Goal: Transaction & Acquisition: Purchase product/service

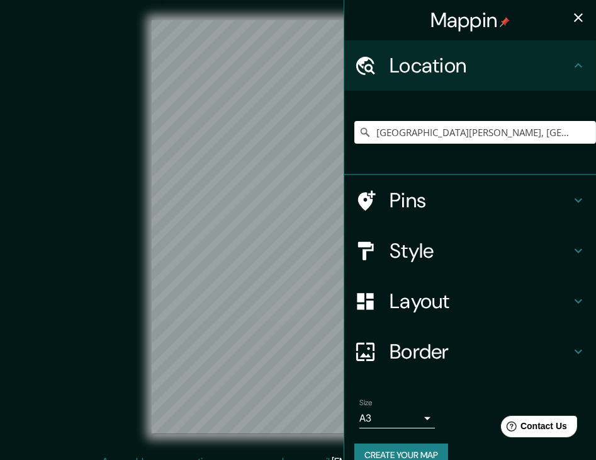
scroll to position [21, 0]
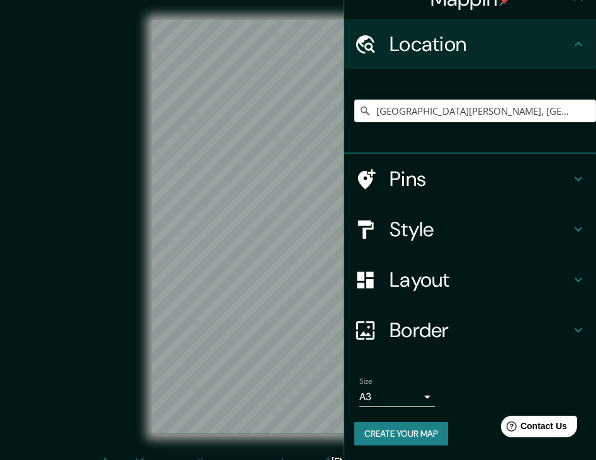
click at [533, 233] on h4 "Style" at bounding box center [480, 229] width 181 height 25
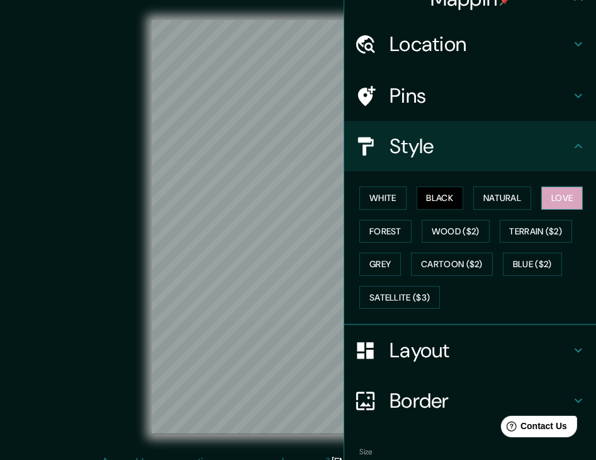
click at [544, 196] on button "Love" at bounding box center [563, 197] width 42 height 23
click at [513, 202] on button "Natural" at bounding box center [503, 197] width 58 height 23
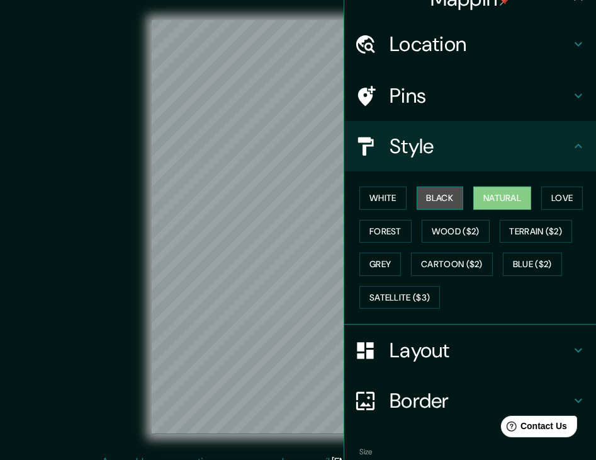
click at [435, 197] on button "Black" at bounding box center [440, 197] width 47 height 23
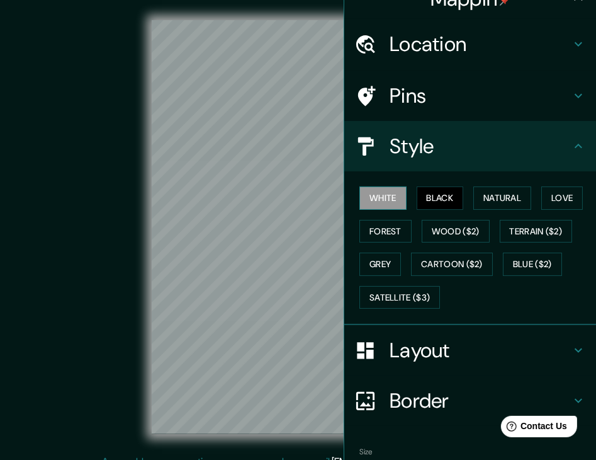
click at [389, 197] on button "White" at bounding box center [383, 197] width 47 height 23
click at [376, 228] on button "Forest" at bounding box center [386, 231] width 52 height 23
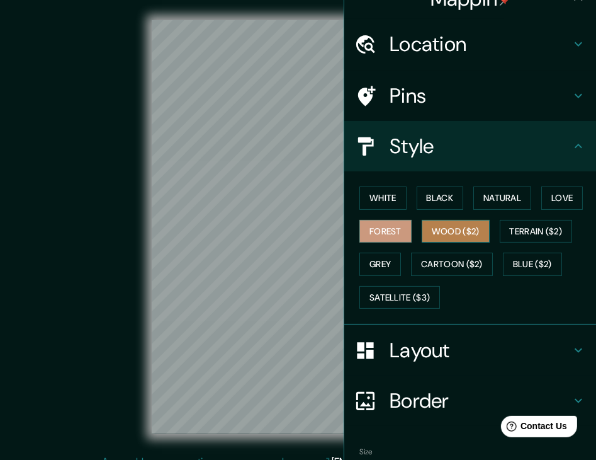
click at [443, 231] on button "Wood ($2)" at bounding box center [456, 231] width 68 height 23
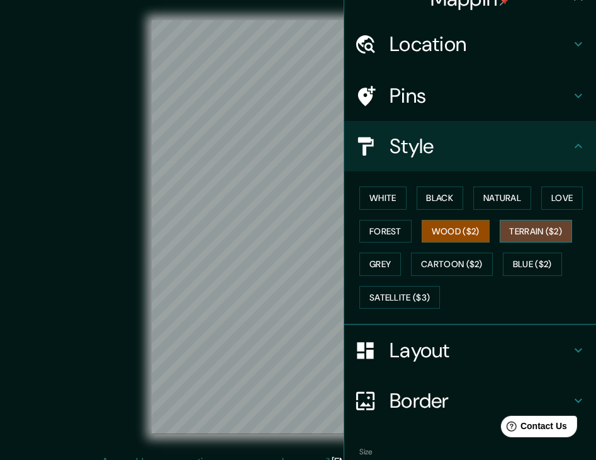
click at [521, 229] on button "Terrain ($2)" at bounding box center [536, 231] width 73 height 23
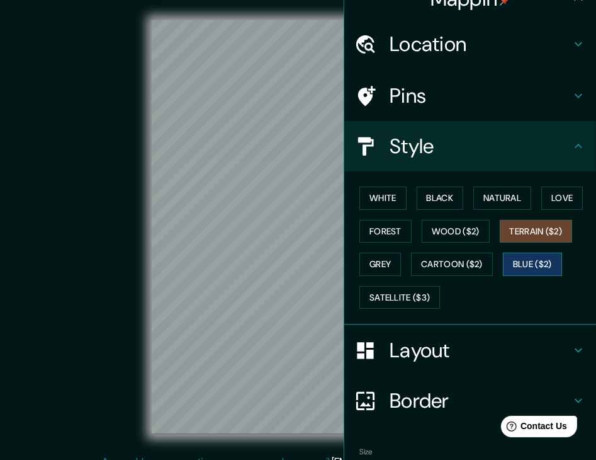
click at [507, 260] on button "Blue ($2)" at bounding box center [532, 264] width 59 height 23
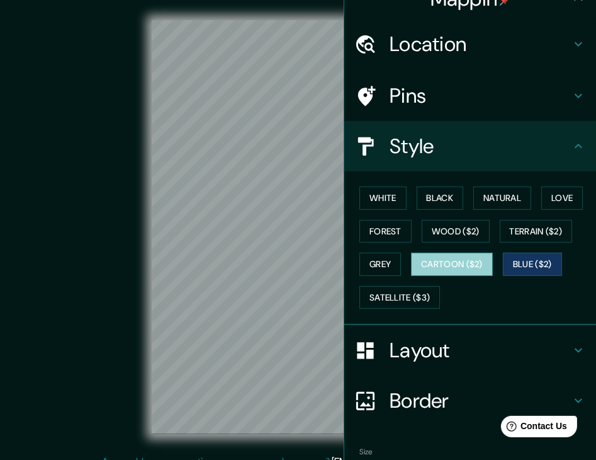
click at [443, 261] on button "Cartoon ($2)" at bounding box center [452, 264] width 82 height 23
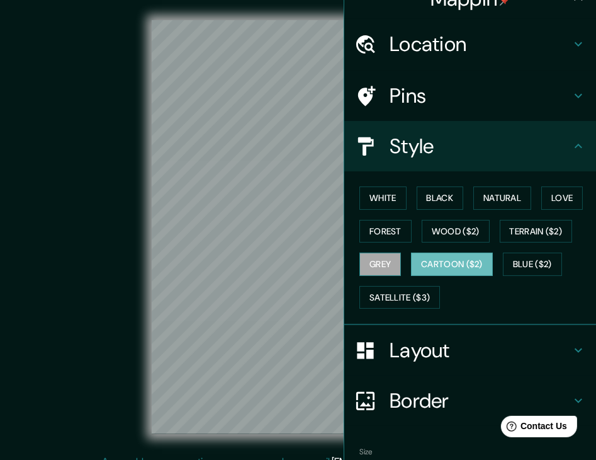
click at [368, 258] on button "Grey" at bounding box center [381, 264] width 42 height 23
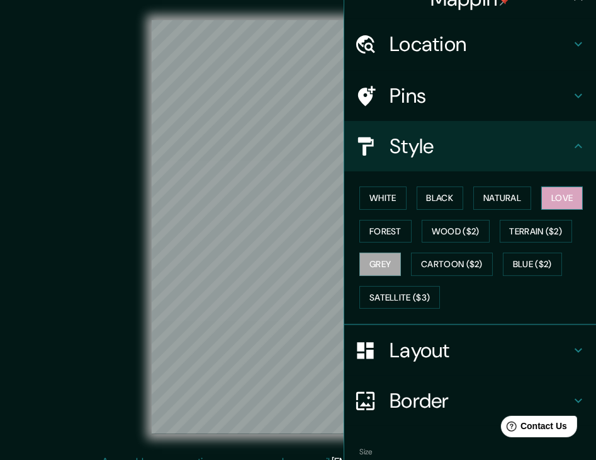
click at [562, 195] on button "Love" at bounding box center [563, 197] width 42 height 23
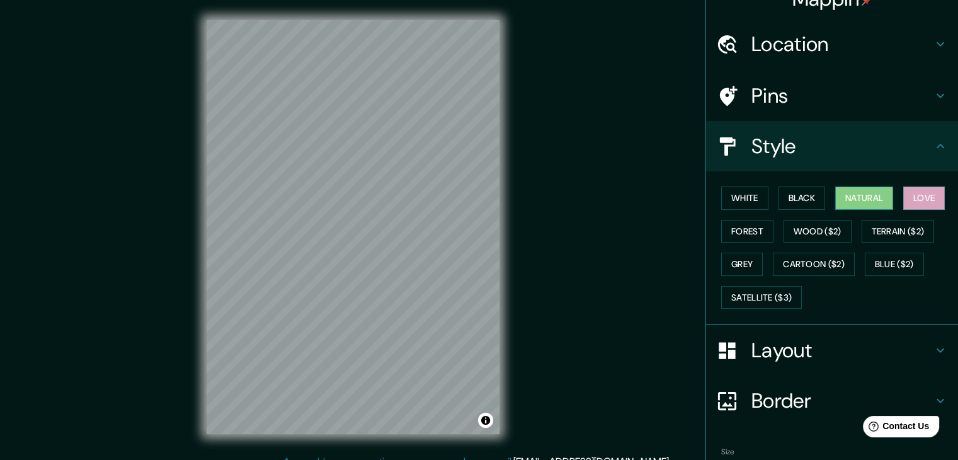
click at [596, 199] on button "Natural" at bounding box center [864, 197] width 58 height 23
click at [596, 195] on button "Love" at bounding box center [924, 197] width 42 height 23
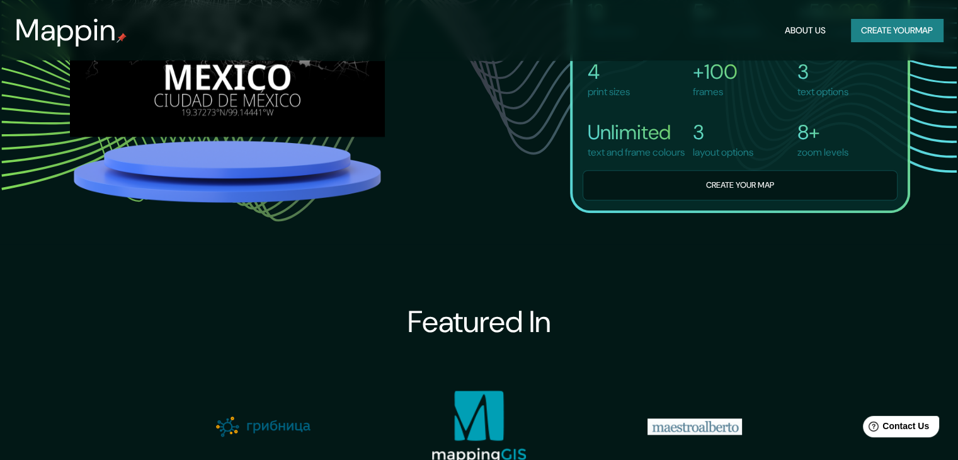
scroll to position [1071, 0]
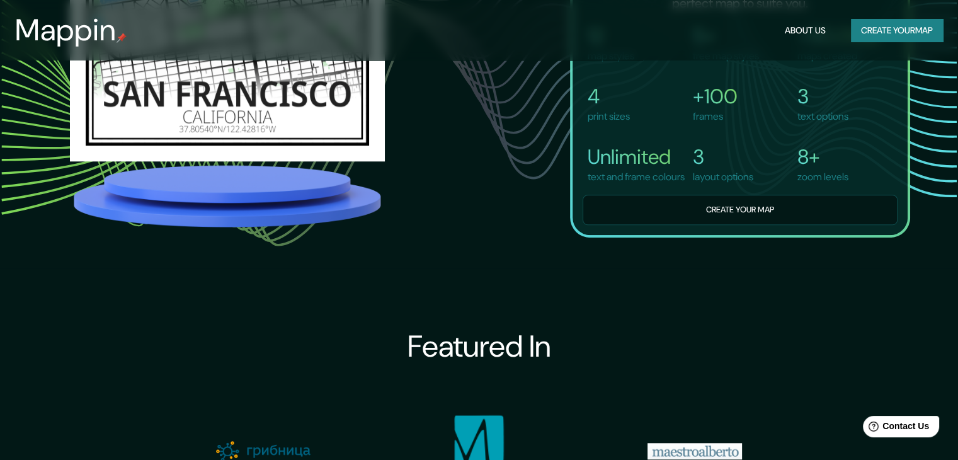
click at [949, 25] on div "Mappin About Us Create your map" at bounding box center [479, 30] width 958 height 40
click at [914, 26] on button "Create your map" at bounding box center [897, 30] width 92 height 23
